Goal: Transaction & Acquisition: Book appointment/travel/reservation

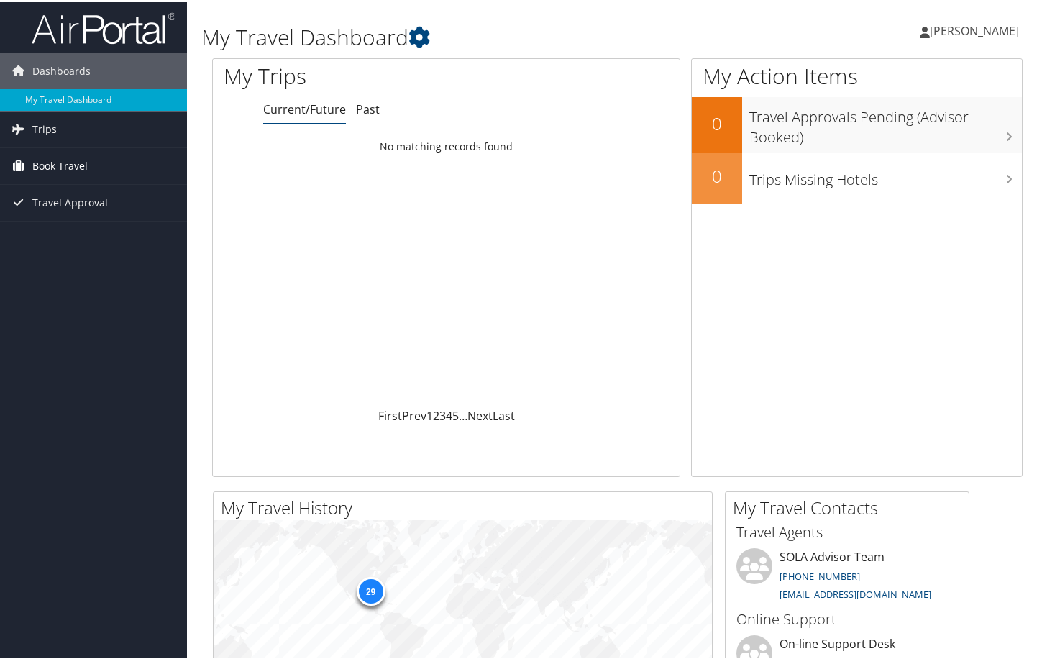
click at [65, 163] on span "Book Travel" at bounding box center [59, 164] width 55 height 36
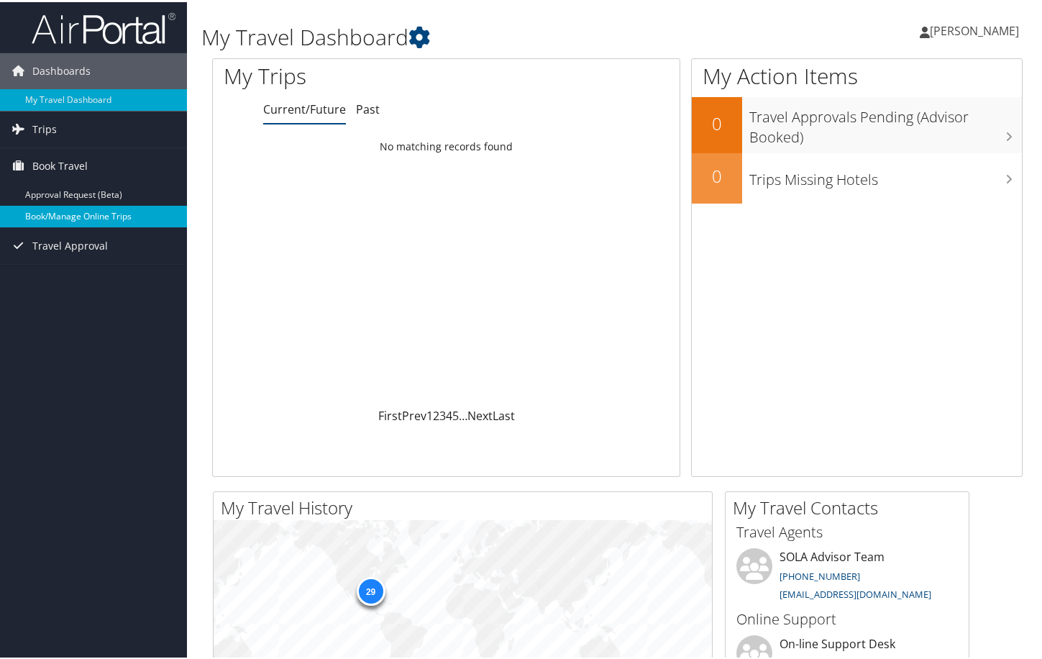
click at [116, 221] on link "Book/Manage Online Trips" at bounding box center [93, 214] width 187 height 22
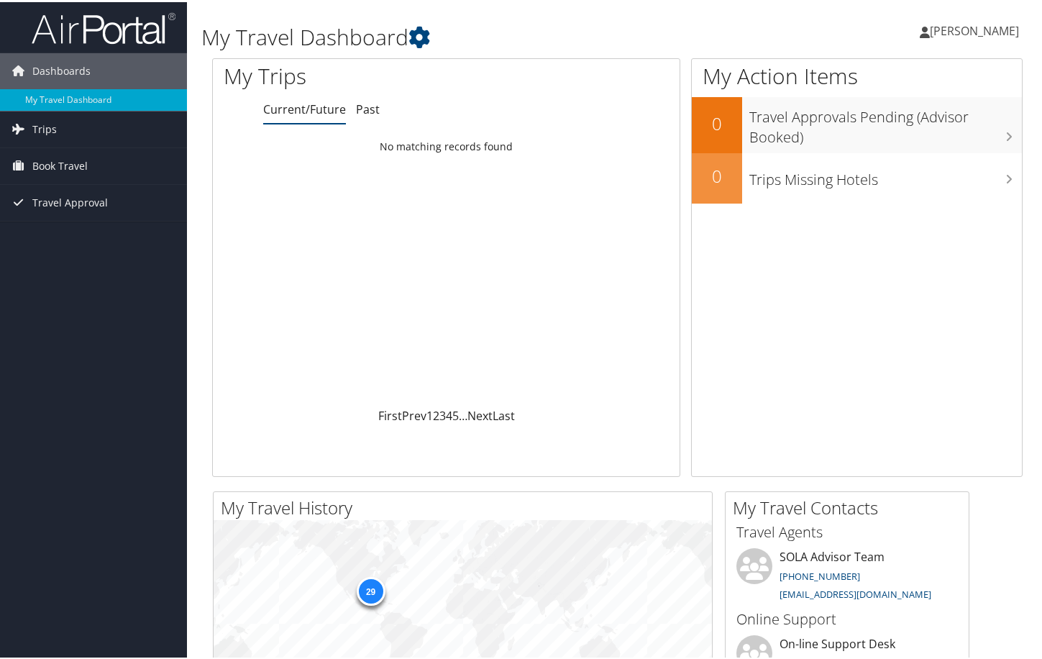
click at [987, 33] on span "[PERSON_NAME]" at bounding box center [974, 29] width 89 height 16
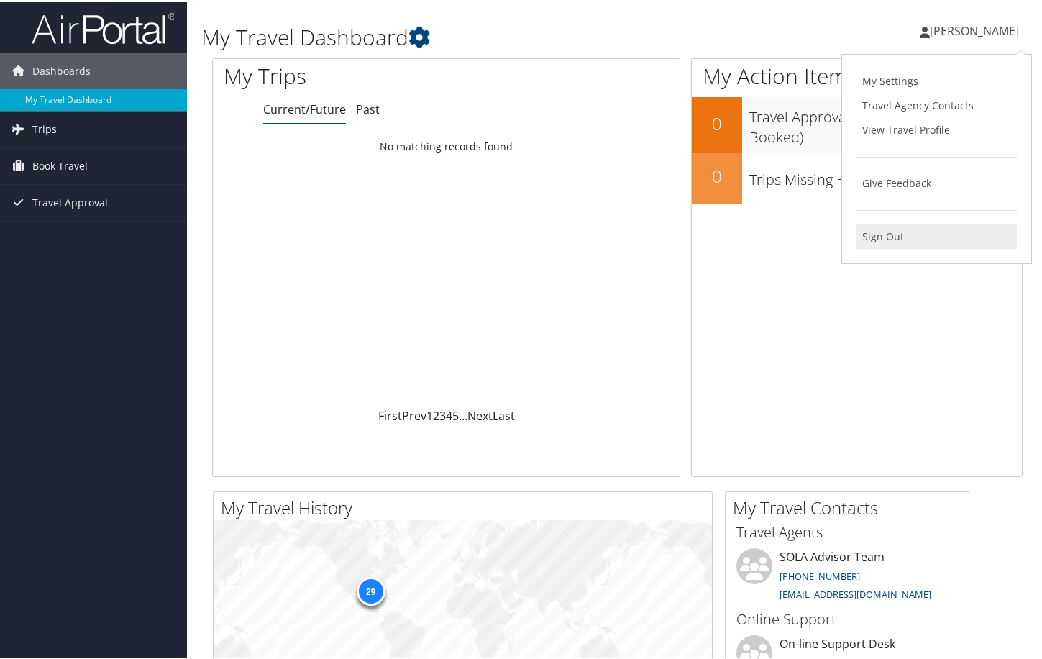
click at [877, 240] on link "Sign Out" at bounding box center [936, 234] width 160 height 24
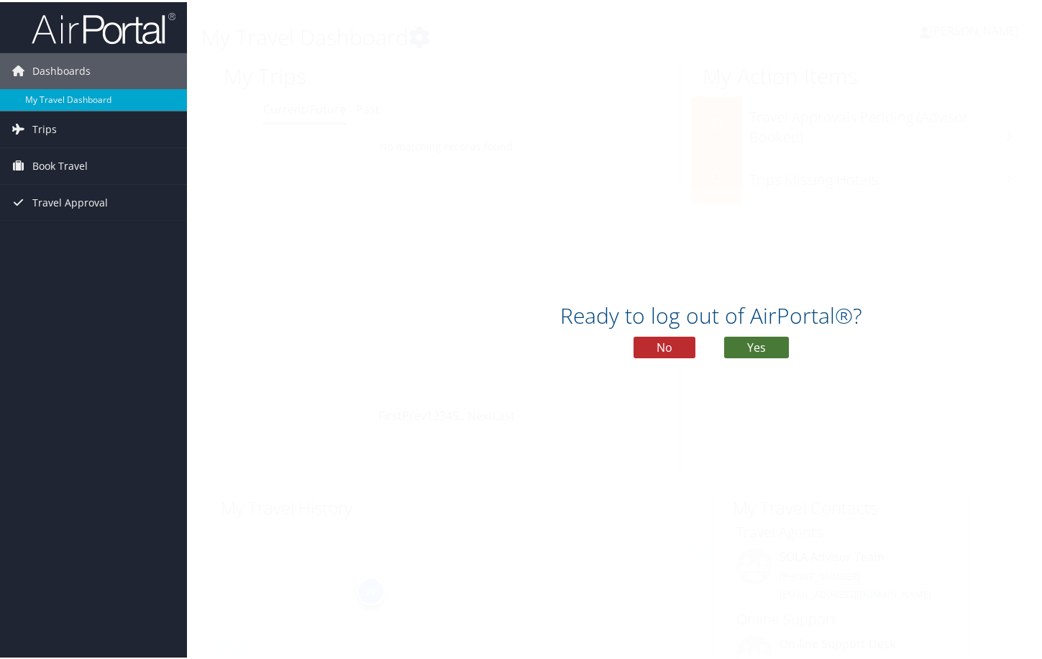
drag, startPoint x: 757, startPoint y: 344, endPoint x: 711, endPoint y: 4, distance: 342.5
click at [757, 342] on button "Yes" at bounding box center [756, 345] width 65 height 22
